Goal: Contribute content: Add original content to the website for others to see

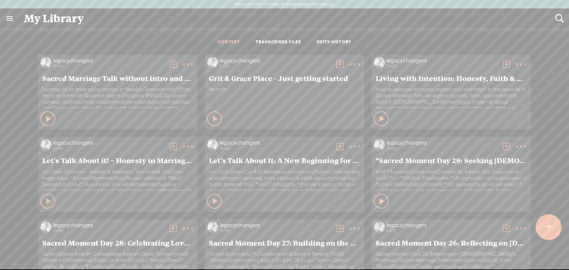
click at [546, 225] on t at bounding box center [548, 227] width 6 height 16
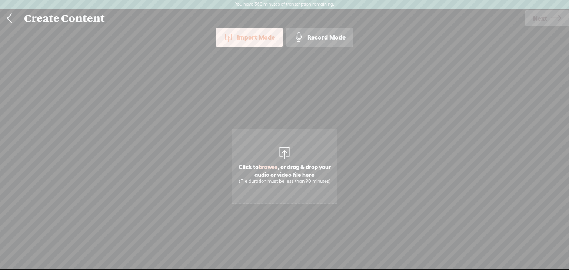
click at [317, 38] on div "Record Mode" at bounding box center [319, 37] width 67 height 19
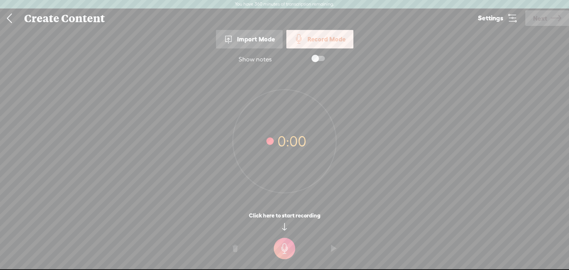
click at [318, 57] on span at bounding box center [317, 58] width 13 height 5
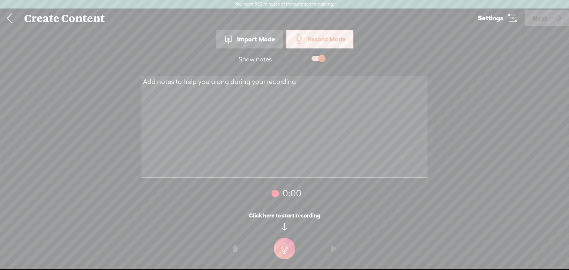
click at [224, 134] on textarea at bounding box center [284, 127] width 286 height 102
paste textarea "🎙️ Loremi Dolorsit Amet Consect Adipis Elitsed Doeiu: Tem’i Utla Etdol Magnaali…"
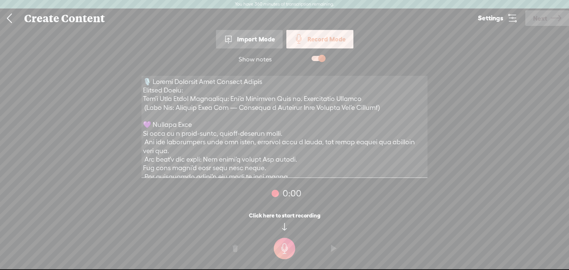
click at [146, 90] on textarea at bounding box center [284, 127] width 286 height 102
type textarea "Loremi Dolorsit Amet Consect Adipis Elitsed Doeiu: Tem’i Utla Etdol Magnaaliqu:…"
click at [291, 162] on textarea at bounding box center [284, 127] width 286 height 102
click at [286, 247] on t at bounding box center [284, 248] width 21 height 21
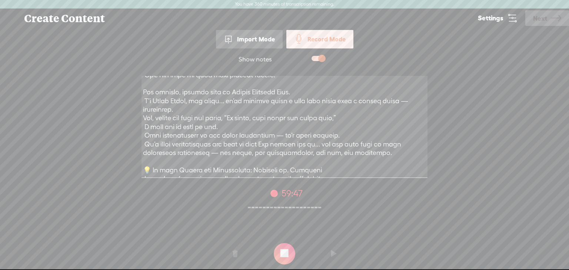
click at [284, 256] on t at bounding box center [284, 253] width 21 height 21
click at [332, 252] on t at bounding box center [333, 254] width 5 height 22
click at [235, 254] on t at bounding box center [234, 254] width 5 height 22
click at [284, 254] on t at bounding box center [284, 253] width 21 height 21
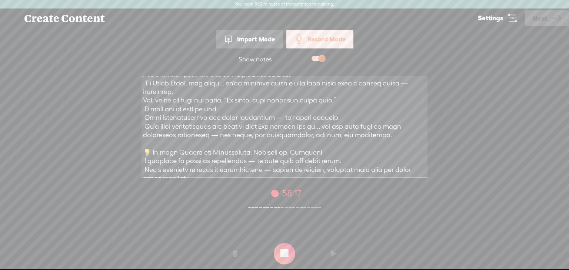
scroll to position [182, 0]
click at [369, 165] on textarea at bounding box center [284, 127] width 286 height 102
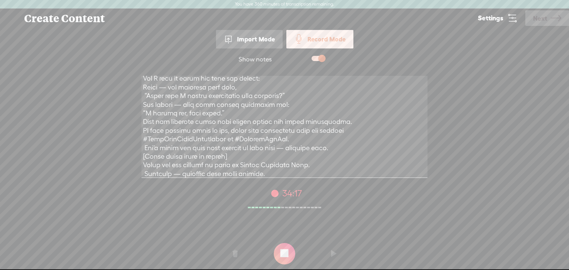
scroll to position [1624, 0]
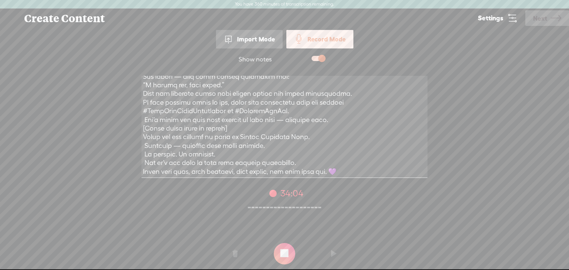
click at [289, 258] on t at bounding box center [284, 253] width 21 height 21
click at [541, 23] on span "Next" at bounding box center [540, 18] width 14 height 19
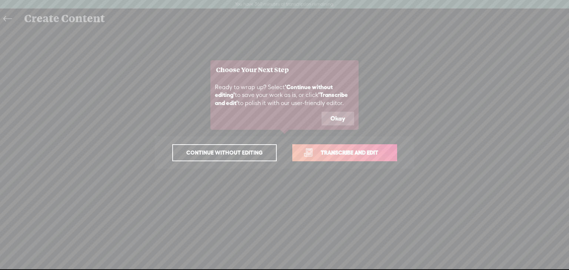
click at [333, 155] on span "Transcribe and edit" at bounding box center [349, 152] width 73 height 9
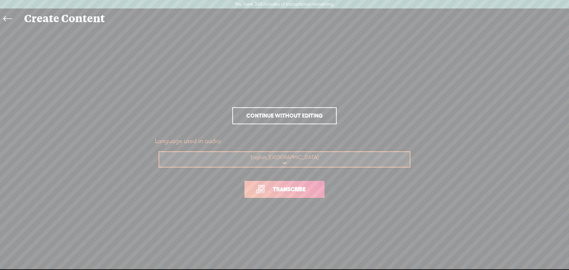
click at [280, 195] on link "Transcribe" at bounding box center [284, 189] width 80 height 17
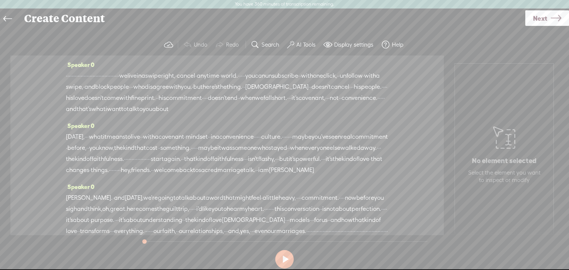
click at [278, 259] on button at bounding box center [284, 259] width 19 height 19
click at [127, 73] on span "we" at bounding box center [123, 75] width 8 height 11
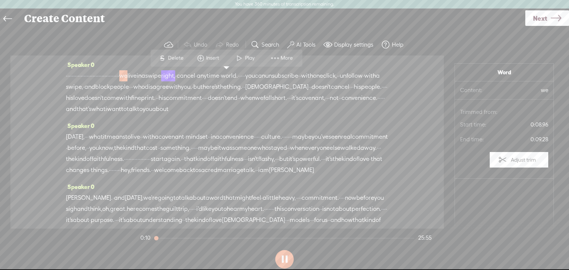
click at [286, 255] on button at bounding box center [284, 259] width 19 height 19
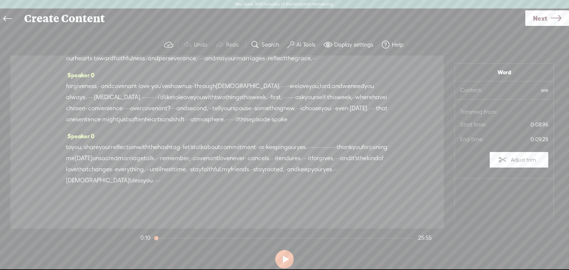
scroll to position [2737, 0]
click at [549, 18] on link "Next" at bounding box center [547, 18] width 44 height 16
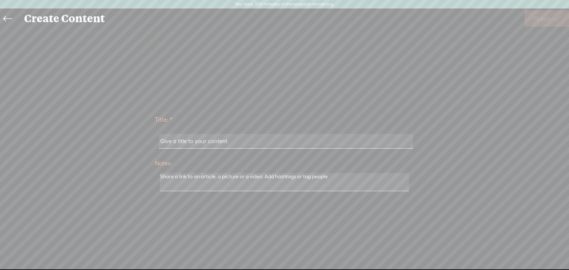
click at [261, 141] on input "text" at bounding box center [286, 141] width 254 height 14
click at [235, 142] on input "text" at bounding box center [286, 141] width 254 height 14
paste input "Let’s Talk About Commitment: [DEMOGRAPHIC_DATA]’s Covenant Love vs. Convenience…"
type input "Let’s Talk About Commitment: [DEMOGRAPHIC_DATA]’s Covenant Love vs. Convenience…"
click at [238, 180] on textarea at bounding box center [284, 182] width 249 height 18
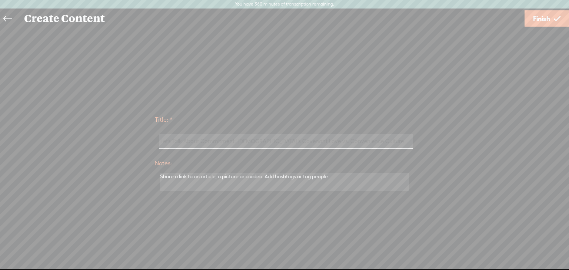
click at [547, 20] on span "Finish" at bounding box center [541, 18] width 17 height 19
